Goal: Information Seeking & Learning: Find specific fact

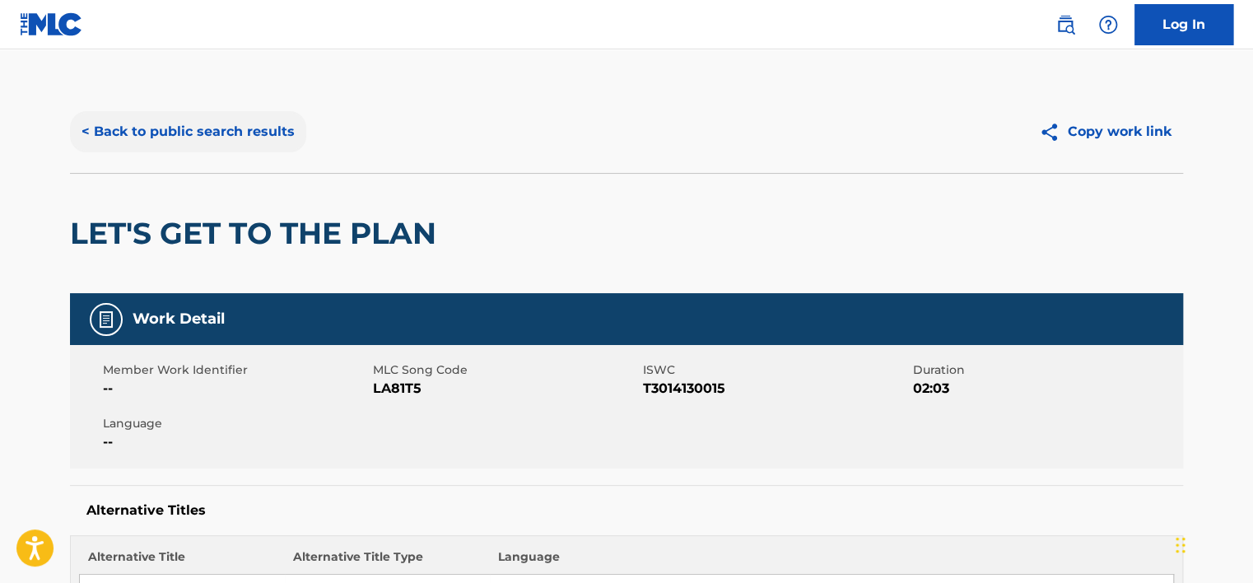
click at [192, 119] on button "< Back to public search results" at bounding box center [188, 131] width 236 height 41
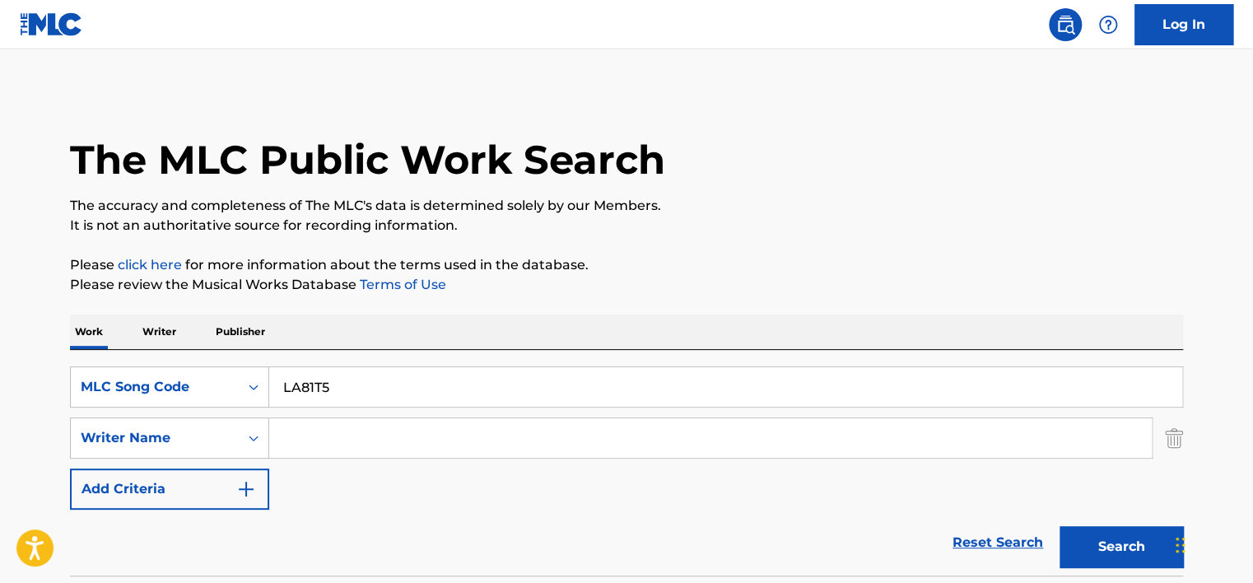
scroll to position [214, 0]
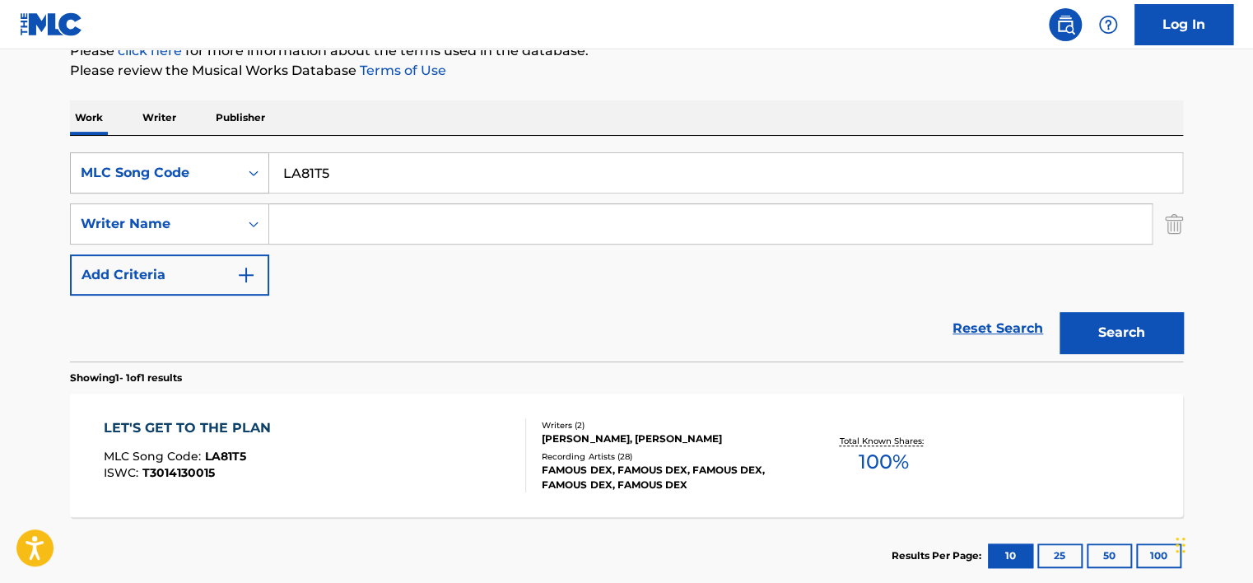
click at [206, 157] on div "MLC Song Code" at bounding box center [155, 172] width 168 height 31
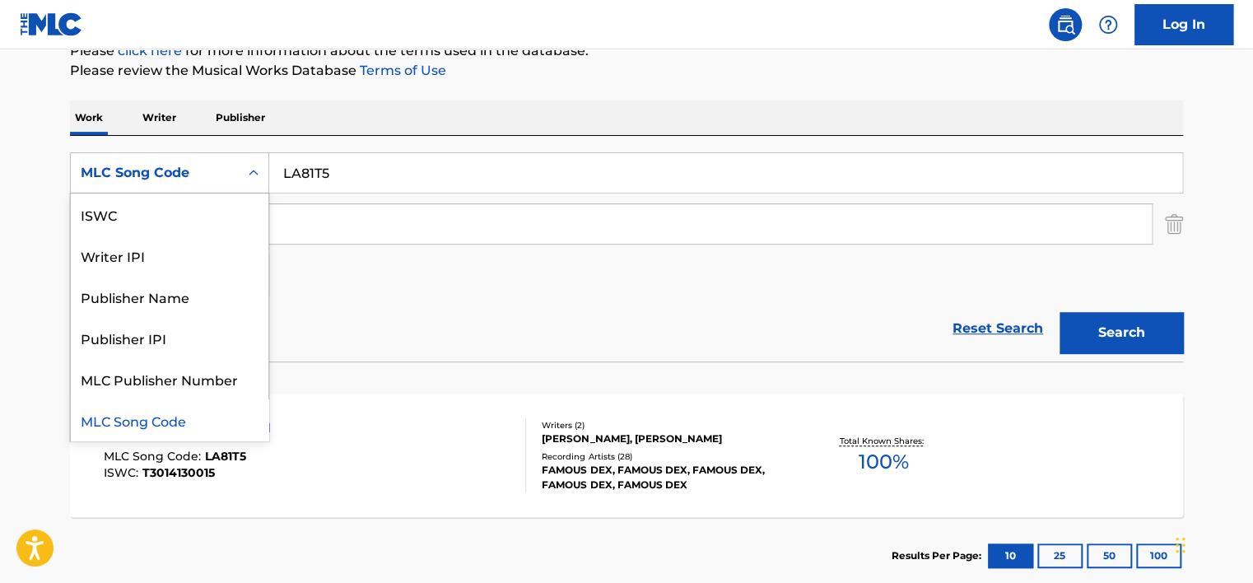
scroll to position [0, 0]
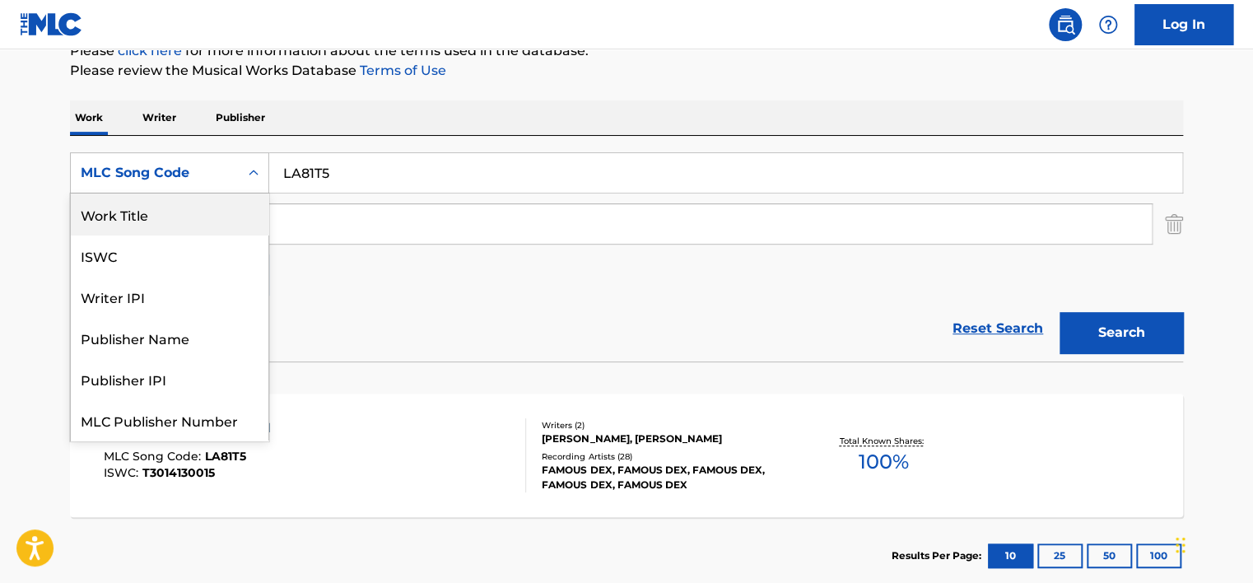
click at [200, 219] on div "Work Title" at bounding box center [170, 213] width 198 height 41
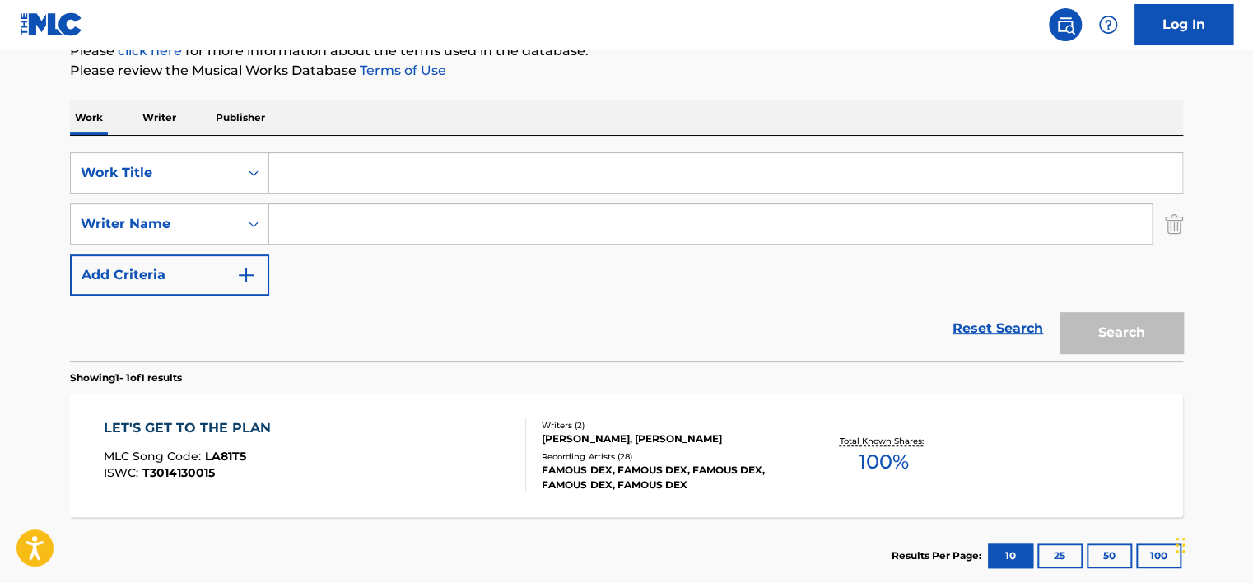
click at [375, 226] on input "Search Form" at bounding box center [710, 224] width 882 height 40
paste input "[PERSON_NAME]"
type input "[PERSON_NAME]"
click at [347, 167] on input "Search Form" at bounding box center [725, 173] width 913 height 40
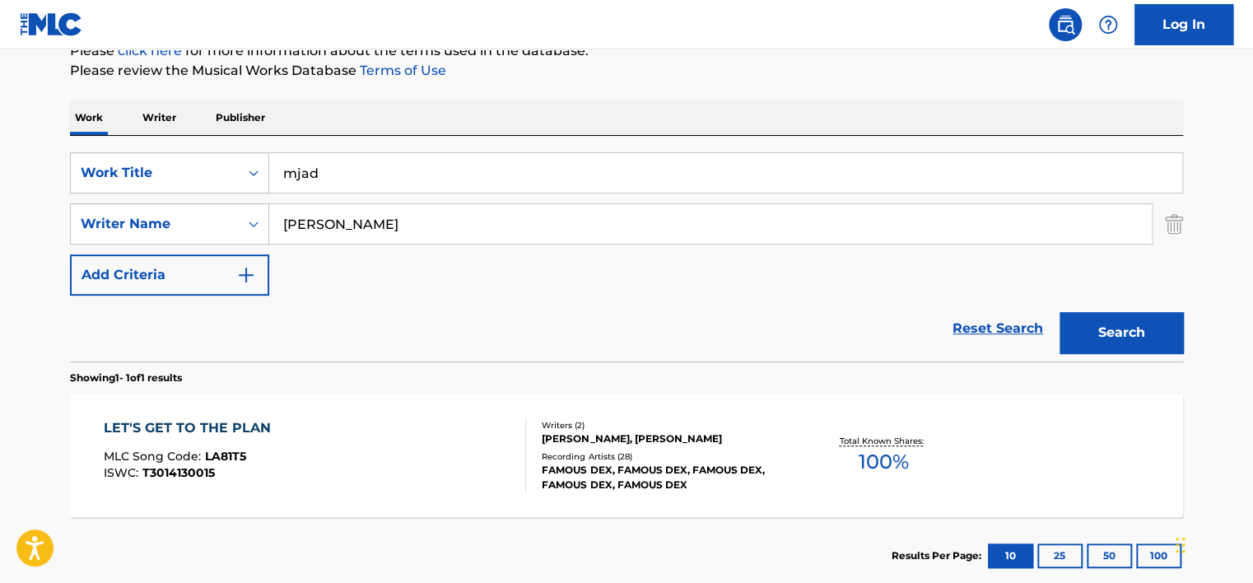
click at [1059, 312] on button "Search" at bounding box center [1120, 332] width 123 height 41
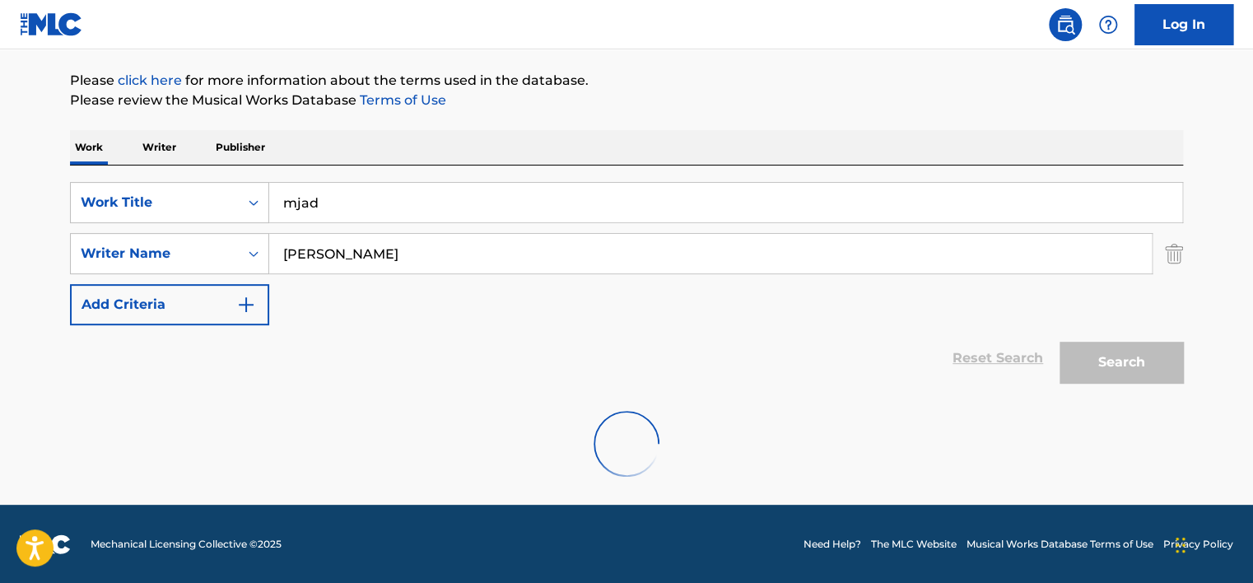
scroll to position [132, 0]
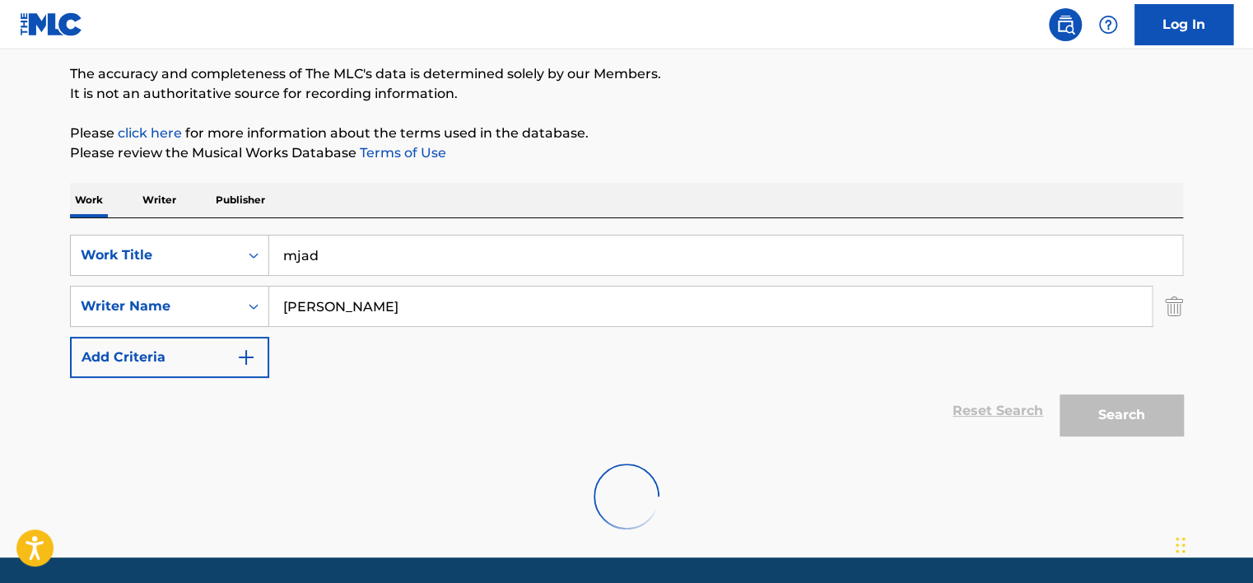
click at [335, 199] on div "Work Writer Publisher" at bounding box center [626, 200] width 1113 height 35
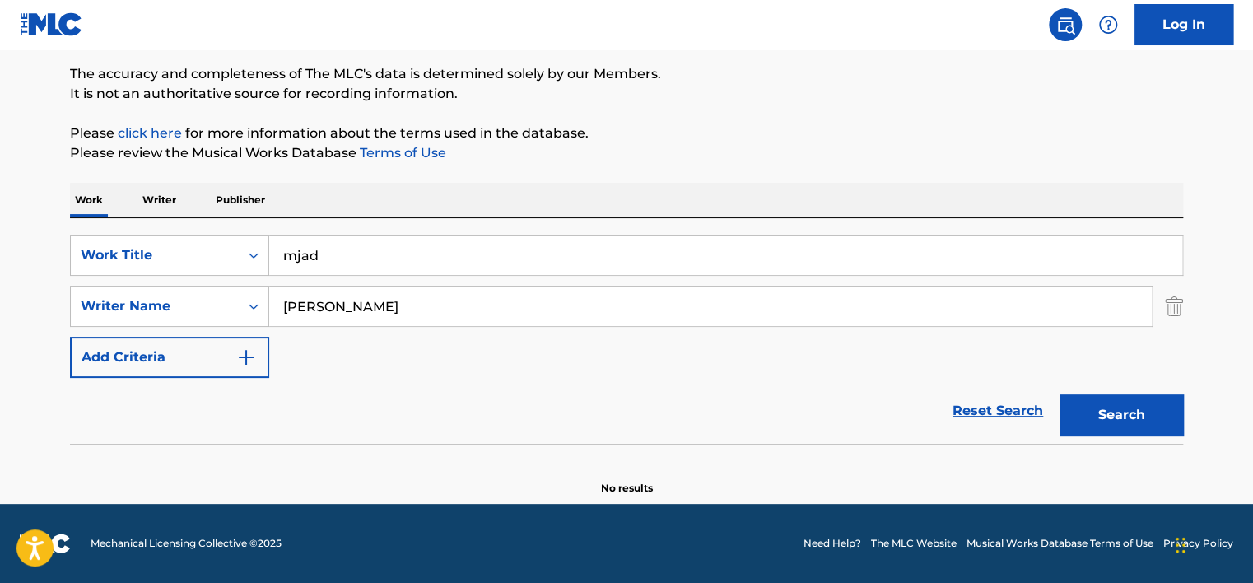
click at [328, 268] on input "mjad" at bounding box center [725, 255] width 913 height 40
click at [326, 260] on input "mjad" at bounding box center [725, 255] width 913 height 40
type input "mad"
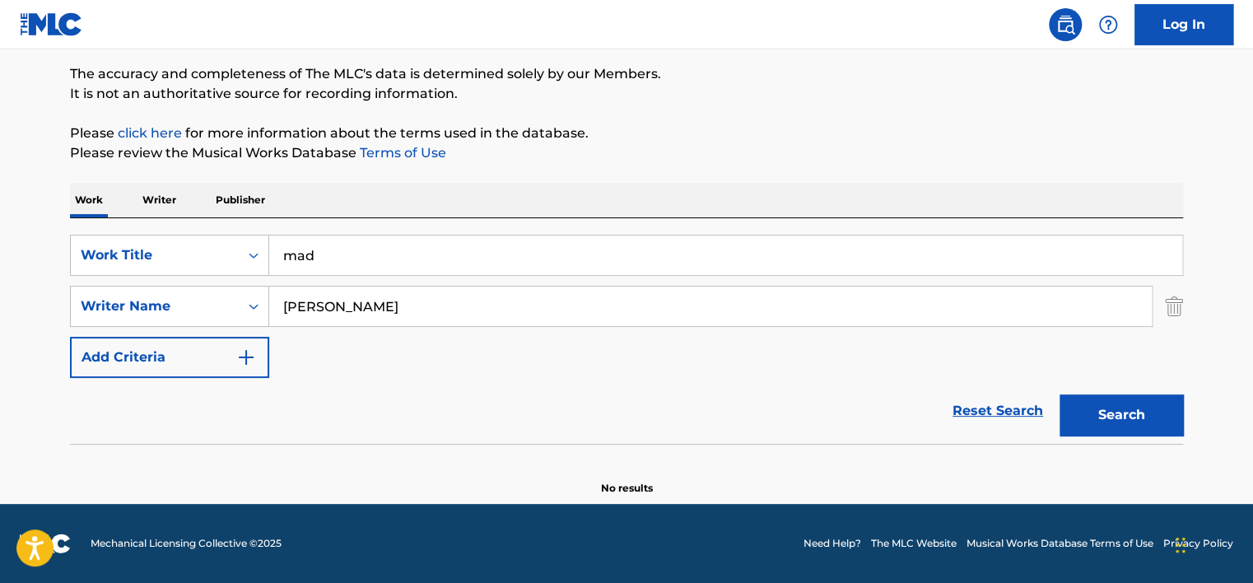
click at [1059, 394] on button "Search" at bounding box center [1120, 414] width 123 height 41
